Goal: Information Seeking & Learning: Check status

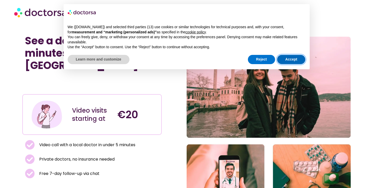
click at [285, 58] on button "Accept" at bounding box center [291, 59] width 28 height 9
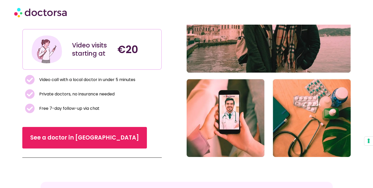
scroll to position [66, 0]
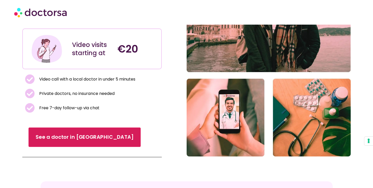
click at [63, 134] on span "See a doctor in Turkey" at bounding box center [85, 137] width 98 height 7
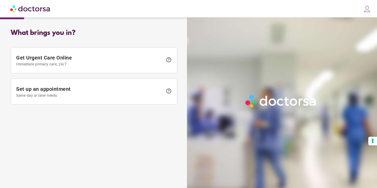
click at [40, 7] on img at bounding box center [30, 9] width 40 height 12
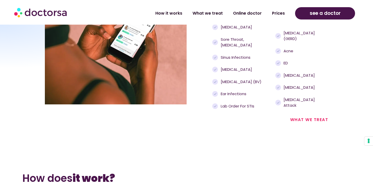
scroll to position [671, 0]
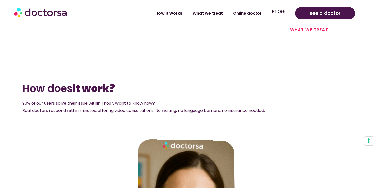
click at [278, 13] on link "Prices" at bounding box center [278, 11] width 23 height 12
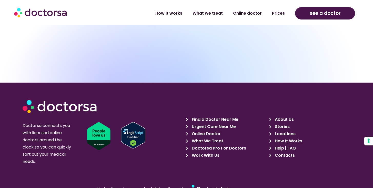
scroll to position [1740, 0]
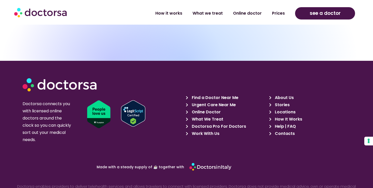
click at [229, 123] on span "Doctorsa Pro For Doctors" at bounding box center [218, 126] width 56 height 7
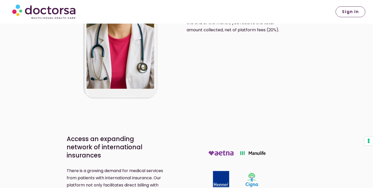
scroll to position [654, 0]
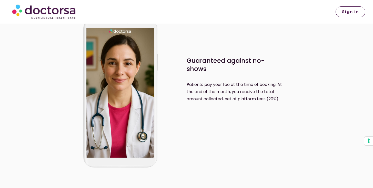
click at [353, 8] on link "Sign in" at bounding box center [351, 11] width 30 height 11
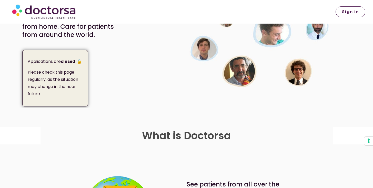
scroll to position [17, 0]
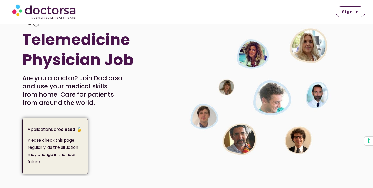
click at [68, 130] on strong "closed" at bounding box center [68, 129] width 15 height 6
click at [62, 139] on p "Please check this page regularly, as the situation may change in the near futur…" at bounding box center [56, 151] width 56 height 29
click at [66, 146] on p "Please check this page regularly, as the situation may change in the near futur…" at bounding box center [56, 151] width 56 height 29
